Goal: Navigation & Orientation: Go to known website

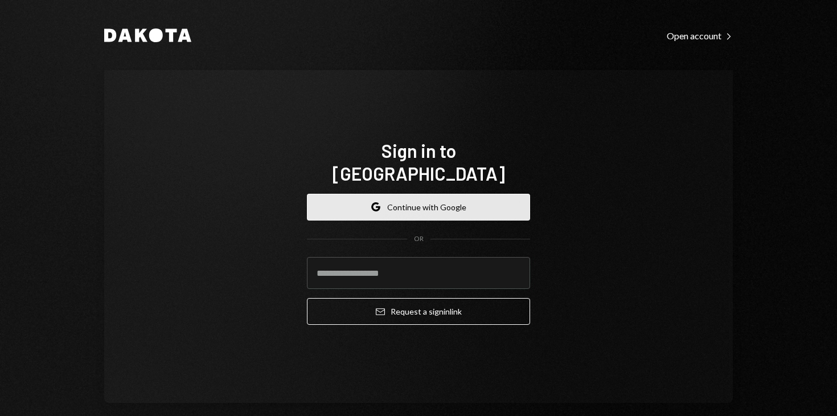
click at [388, 194] on button "Google Continue with Google" at bounding box center [418, 207] width 223 height 27
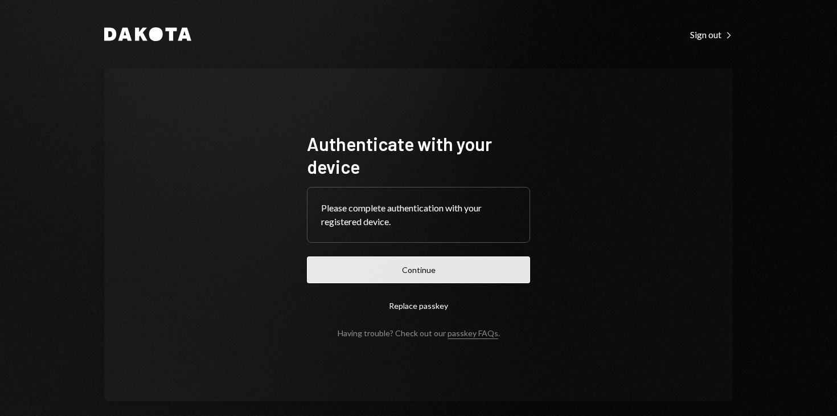
click at [444, 263] on button "Continue" at bounding box center [418, 269] width 223 height 27
